Goal: Information Seeking & Learning: Find contact information

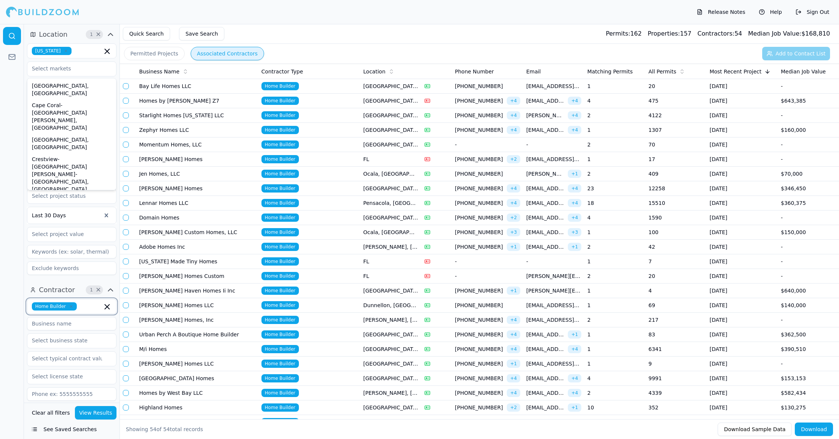
click at [106, 309] on icon "button" at bounding box center [107, 306] width 9 height 9
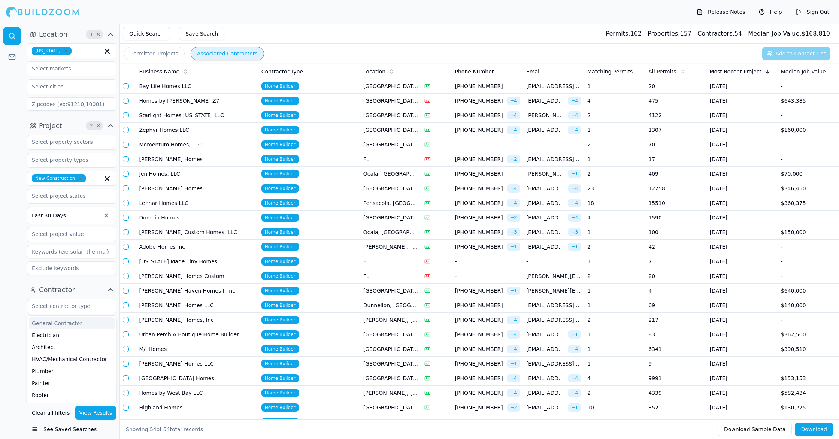
click at [108, 179] on icon "button" at bounding box center [107, 178] width 4 height 4
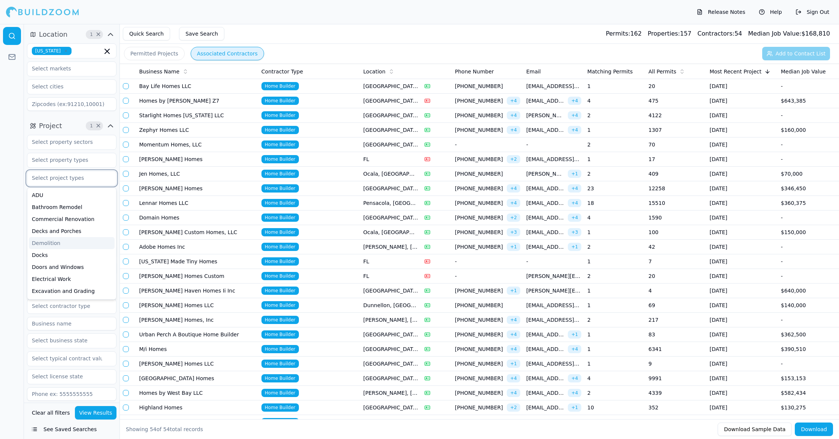
click at [55, 242] on div "Demolition" at bounding box center [72, 243] width 86 height 12
click at [98, 411] on button "View Results" at bounding box center [96, 412] width 42 height 13
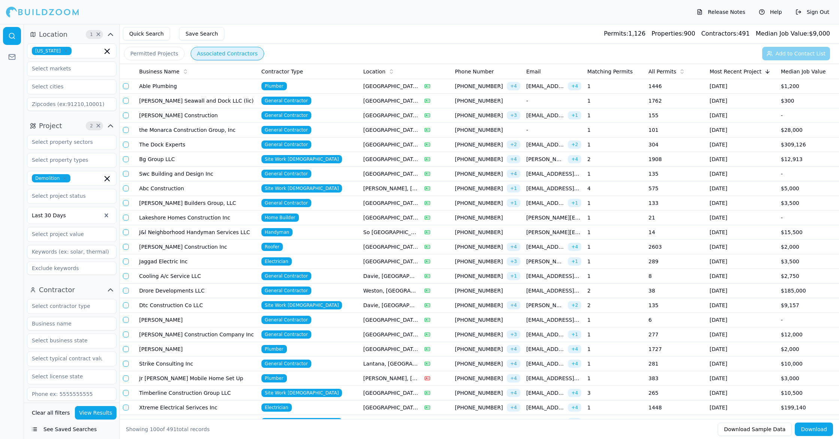
click at [326, 101] on td "General Contractor" at bounding box center [310, 101] width 102 height 15
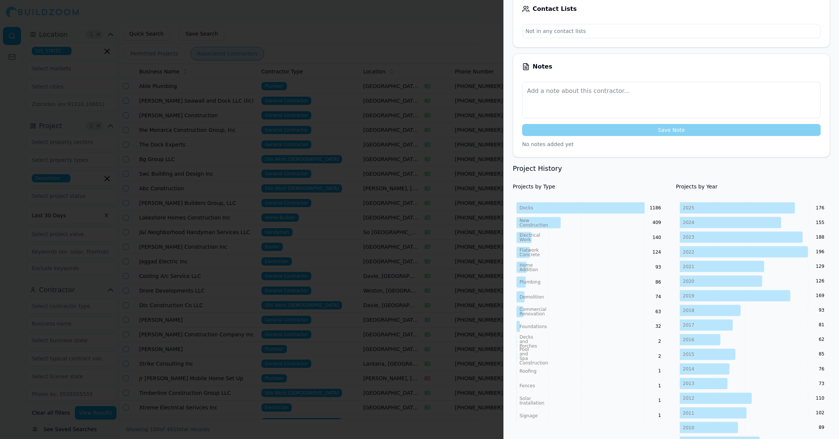
scroll to position [150, 0]
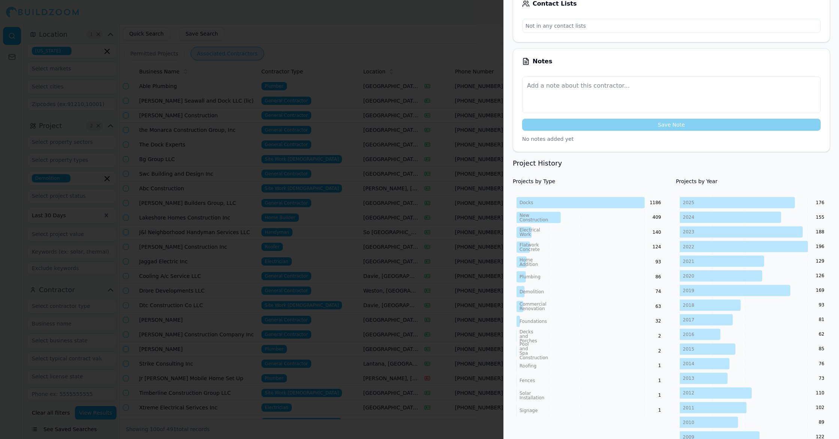
click at [467, 164] on div at bounding box center [419, 219] width 839 height 439
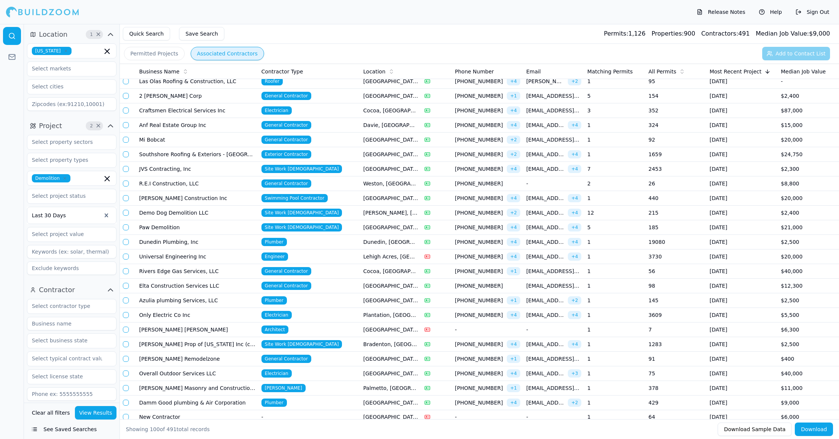
scroll to position [700, 0]
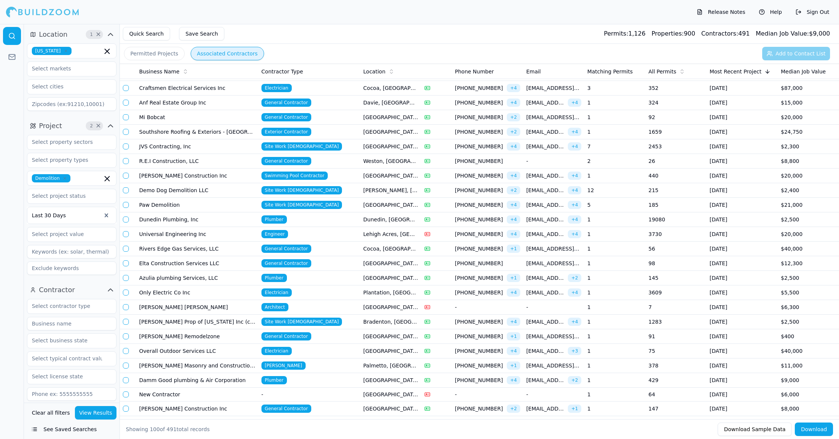
click at [616, 223] on td "1" at bounding box center [615, 219] width 61 height 15
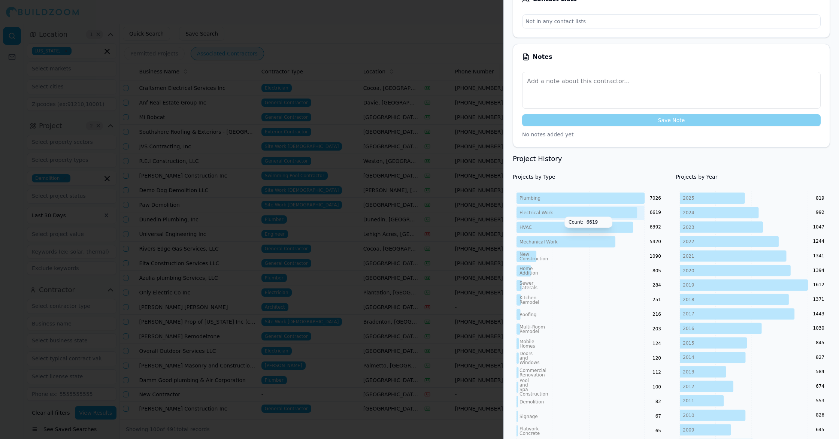
scroll to position [196, 0]
click at [486, 210] on div at bounding box center [419, 219] width 839 height 439
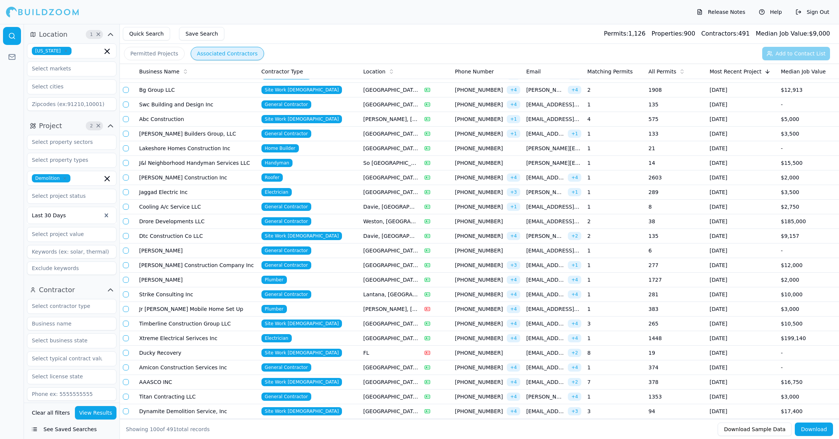
scroll to position [0, 0]
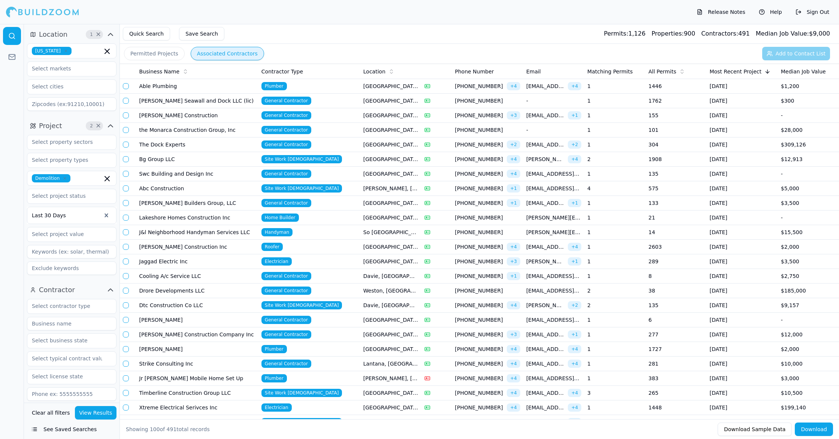
click at [625, 161] on td "2" at bounding box center [615, 159] width 61 height 15
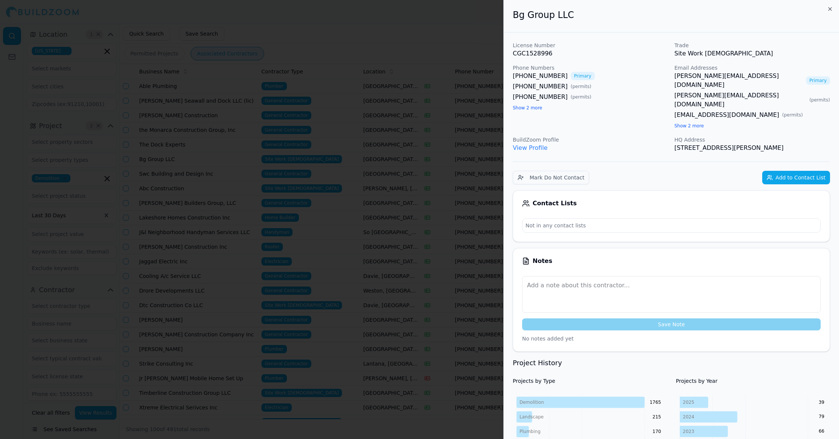
click at [310, 135] on div at bounding box center [419, 219] width 839 height 439
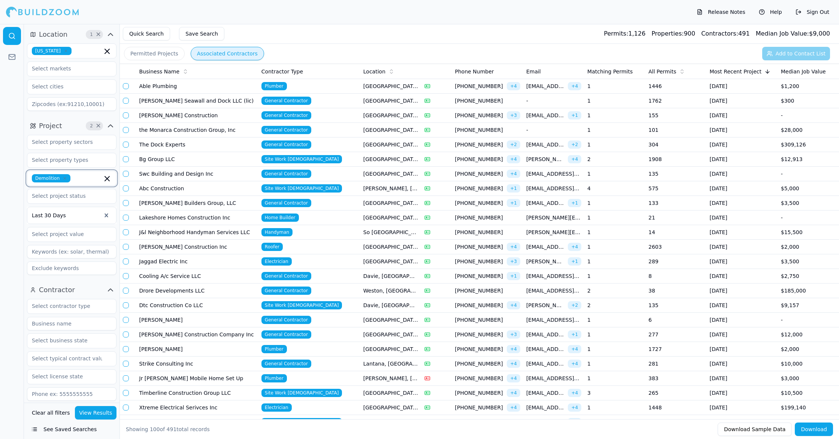
click at [110, 176] on icon "button" at bounding box center [107, 178] width 9 height 9
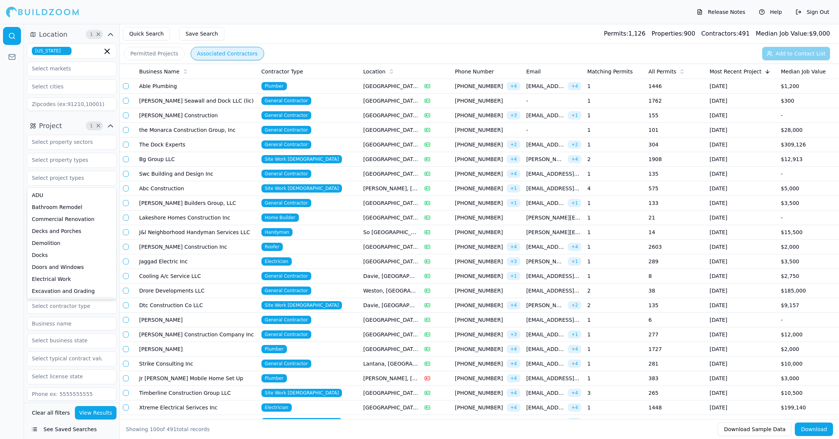
click at [109, 414] on button "View Results" at bounding box center [96, 412] width 42 height 13
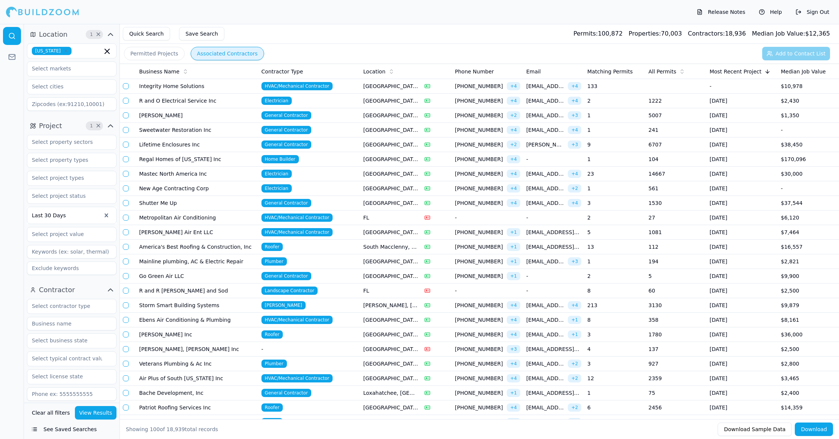
click at [541, 119] on div "[EMAIL_ADDRESS][DOMAIN_NAME] + 3" at bounding box center [554, 115] width 55 height 8
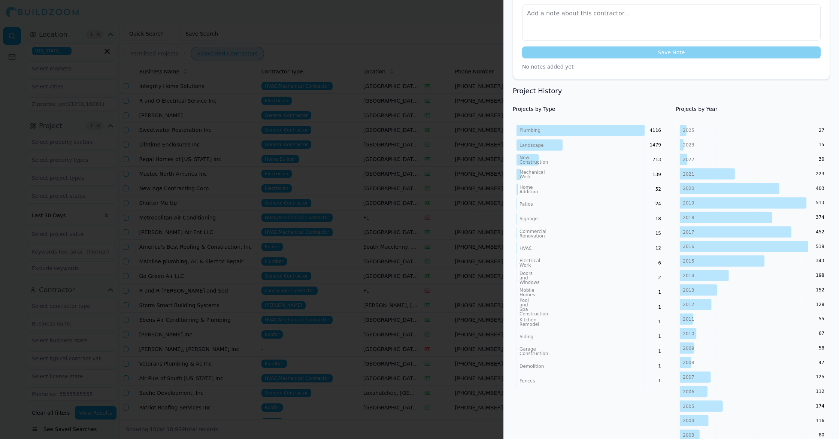
scroll to position [254, 0]
click at [425, 199] on div at bounding box center [419, 219] width 839 height 439
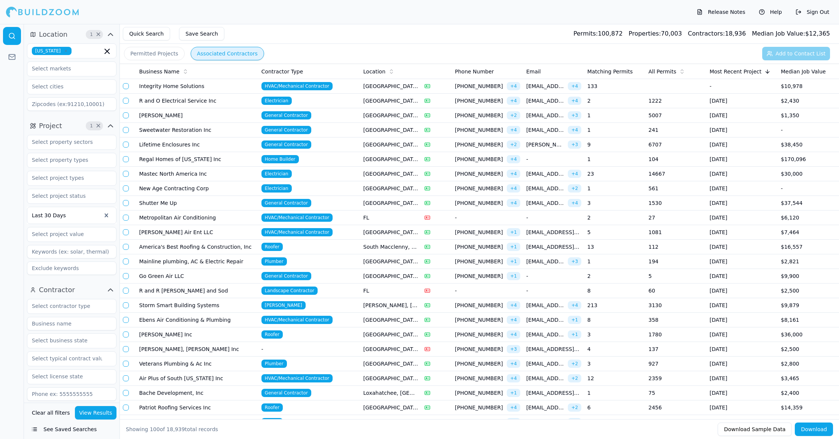
click at [574, 148] on span "+ 3" at bounding box center [574, 145] width 13 height 8
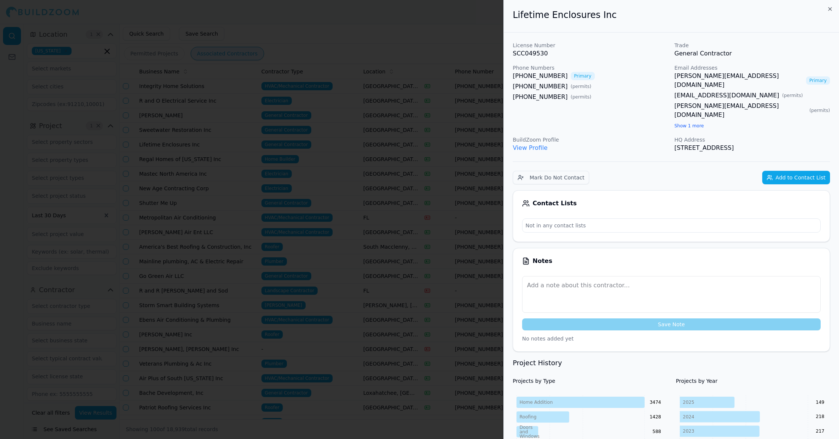
click at [716, 76] on link "[PERSON_NAME][EMAIL_ADDRESS][DOMAIN_NAME]" at bounding box center [739, 81] width 129 height 18
click at [829, 9] on icon "button" at bounding box center [830, 9] width 6 height 6
